Goal: Task Accomplishment & Management: Manage account settings

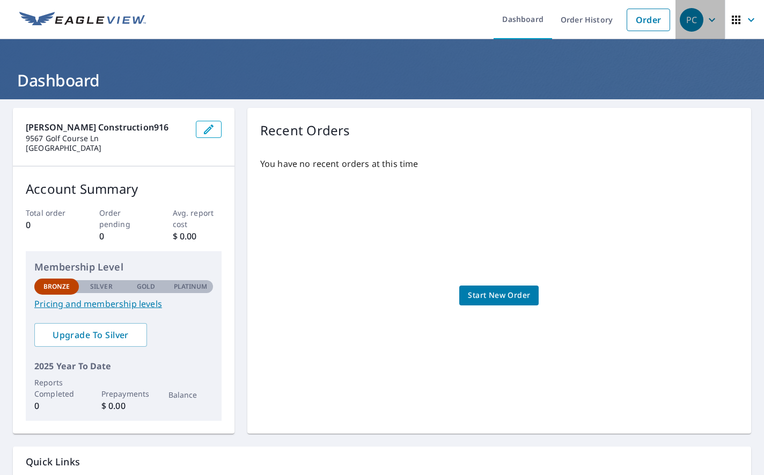
click at [709, 25] on span "PC" at bounding box center [700, 20] width 41 height 26
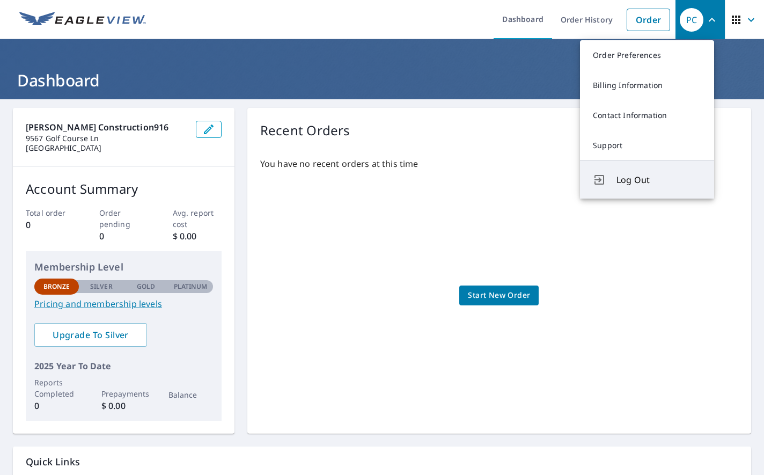
click at [651, 177] on span "Log Out" at bounding box center [659, 179] width 85 height 13
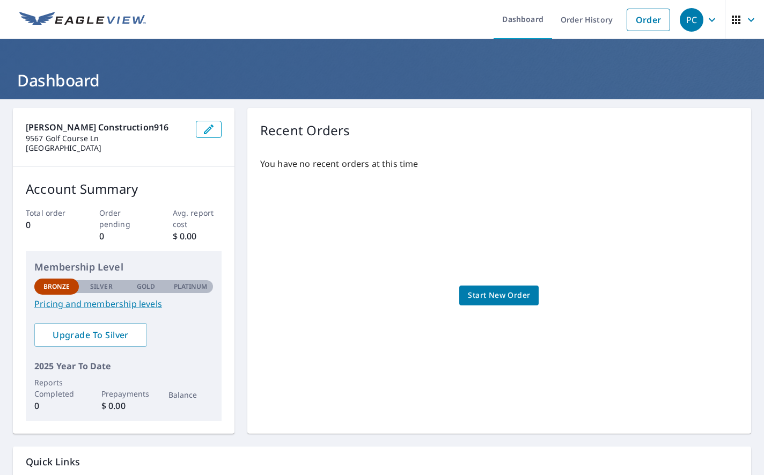
click at [706, 18] on icon "button" at bounding box center [712, 19] width 13 height 13
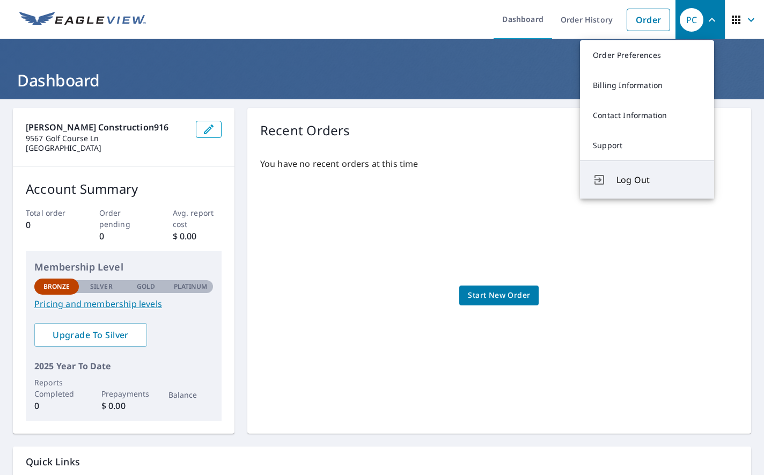
click at [639, 179] on span "Log Out" at bounding box center [659, 179] width 85 height 13
